Goal: Task Accomplishment & Management: Complete application form

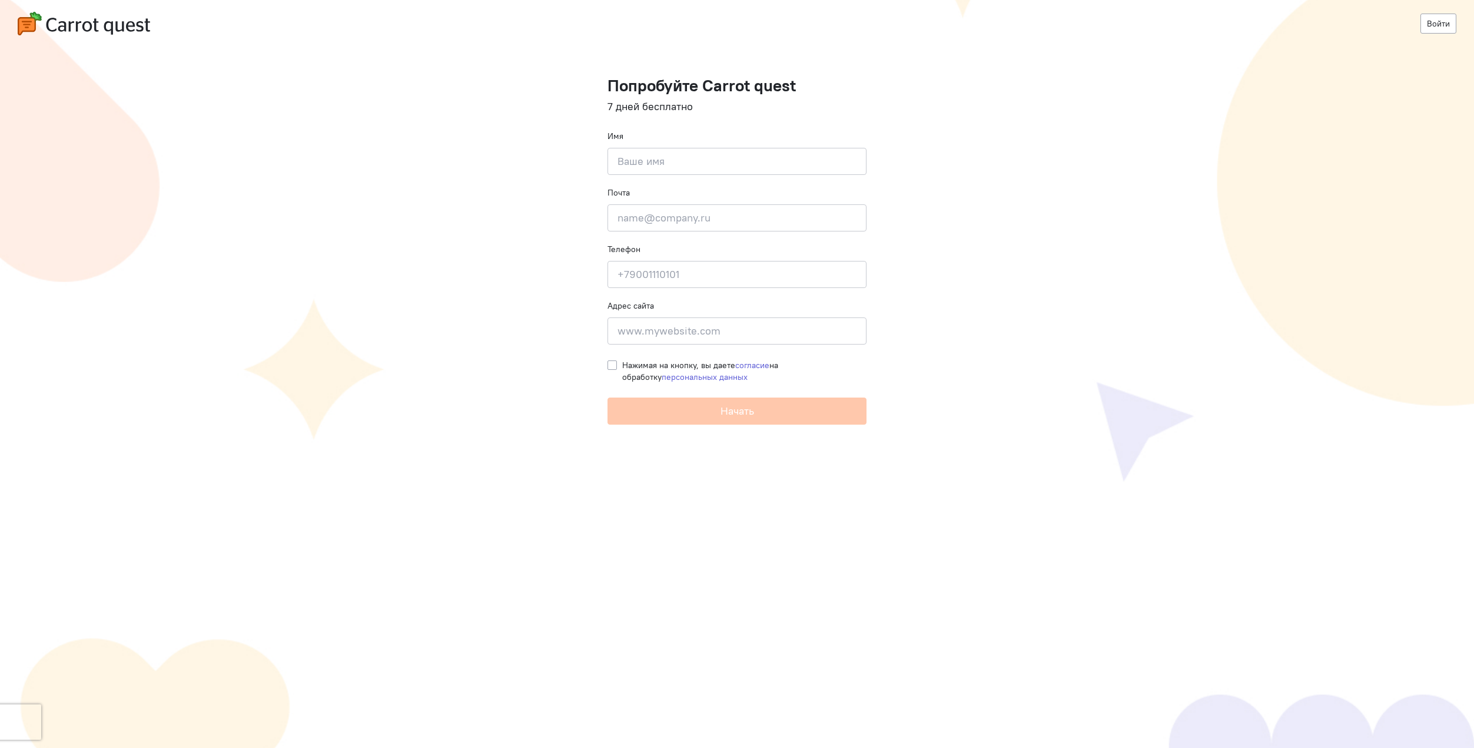
click at [650, 161] on input at bounding box center [737, 161] width 259 height 27
click at [643, 223] on input "email" at bounding box center [737, 217] width 259 height 27
click at [630, 276] on input at bounding box center [737, 274] width 259 height 27
click at [634, 201] on div "Почта Введите почту" at bounding box center [737, 209] width 259 height 45
click at [634, 150] on input at bounding box center [737, 161] width 259 height 27
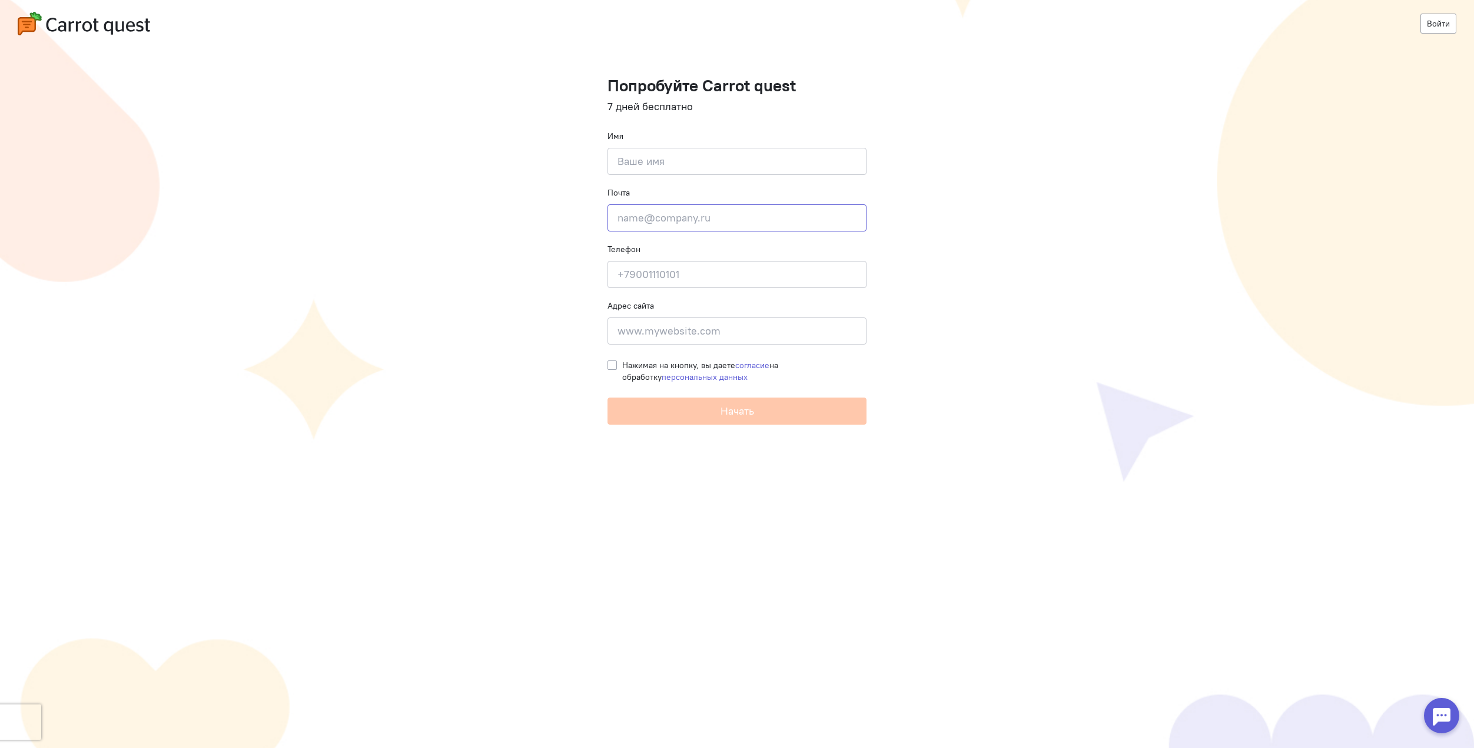
click at [633, 217] on input "email" at bounding box center [737, 217] width 259 height 27
click at [630, 270] on input at bounding box center [737, 274] width 259 height 27
click at [638, 316] on div "Адрес сайта Введите адрес сайта" at bounding box center [737, 322] width 259 height 45
click at [636, 342] on input at bounding box center [737, 330] width 259 height 27
click at [631, 274] on input at bounding box center [737, 274] width 259 height 27
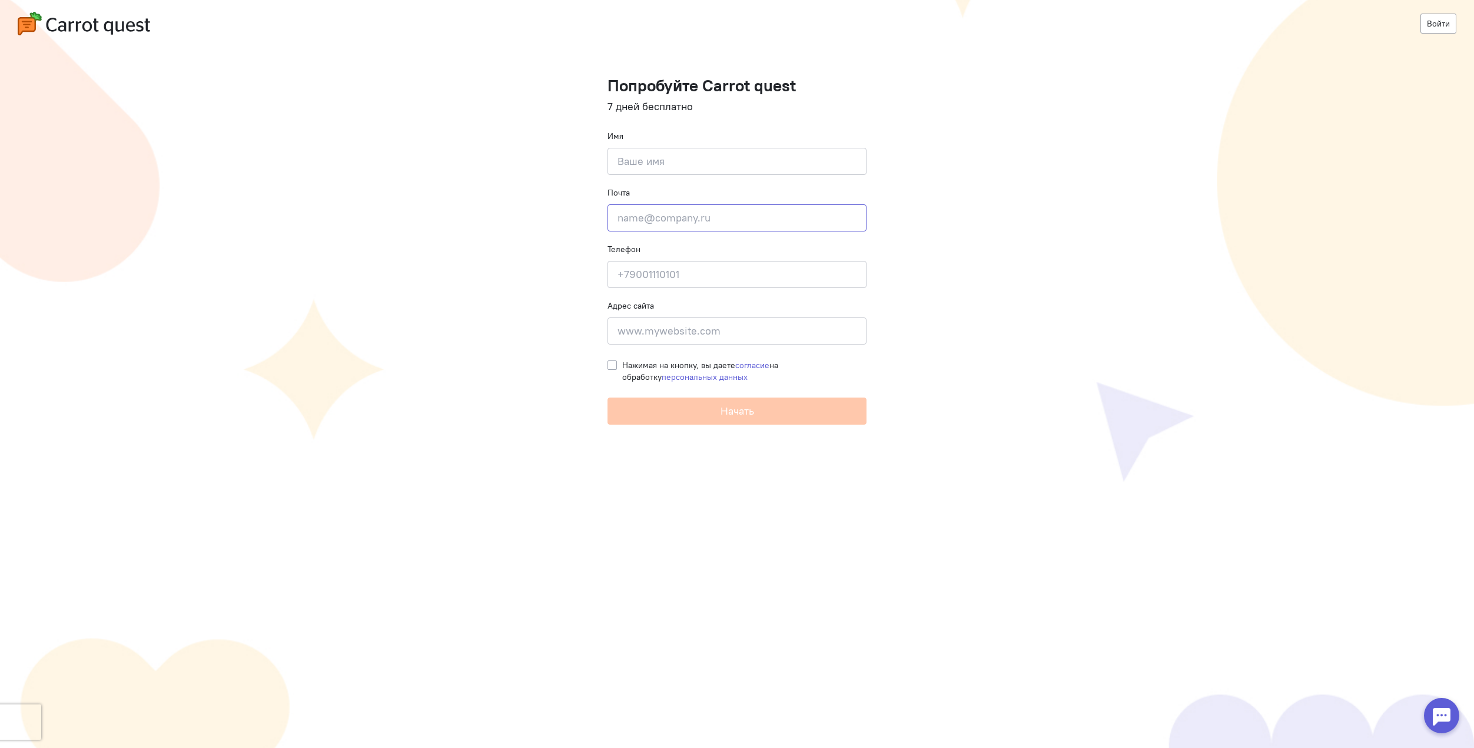
click at [635, 210] on input "email" at bounding box center [737, 217] width 259 height 27
click at [636, 144] on div "Имя Введите своё имя" at bounding box center [737, 152] width 259 height 45
click at [636, 172] on input at bounding box center [737, 161] width 259 height 27
click at [631, 221] on input "email" at bounding box center [737, 217] width 259 height 27
click at [633, 167] on input at bounding box center [737, 161] width 259 height 27
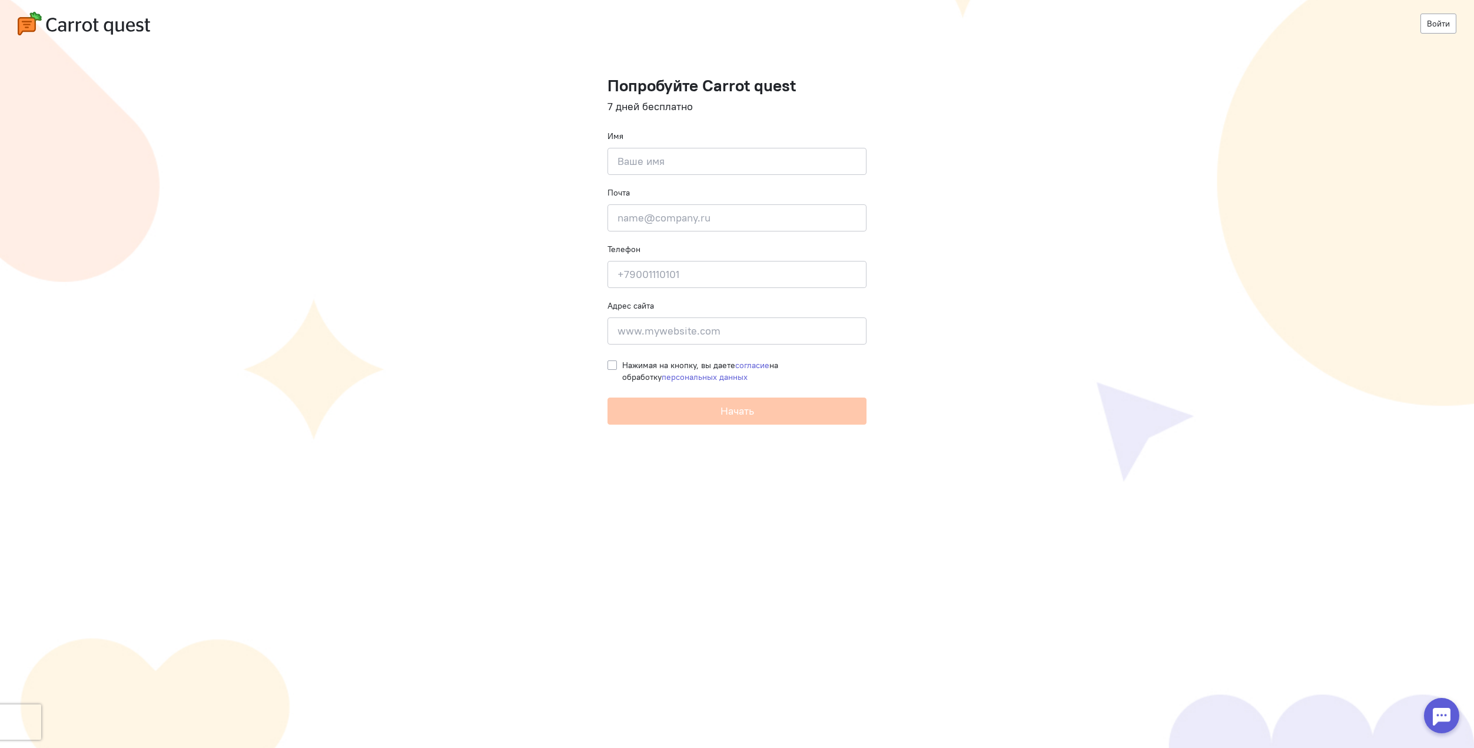
click at [630, 232] on form "Попробуйте Carrot quest 7 дней бесплатно Имя Введите своё имя Почта Введите поч…" at bounding box center [737, 251] width 259 height 348
click at [633, 157] on input at bounding box center [737, 161] width 259 height 27
